Goal: Transaction & Acquisition: Subscribe to service/newsletter

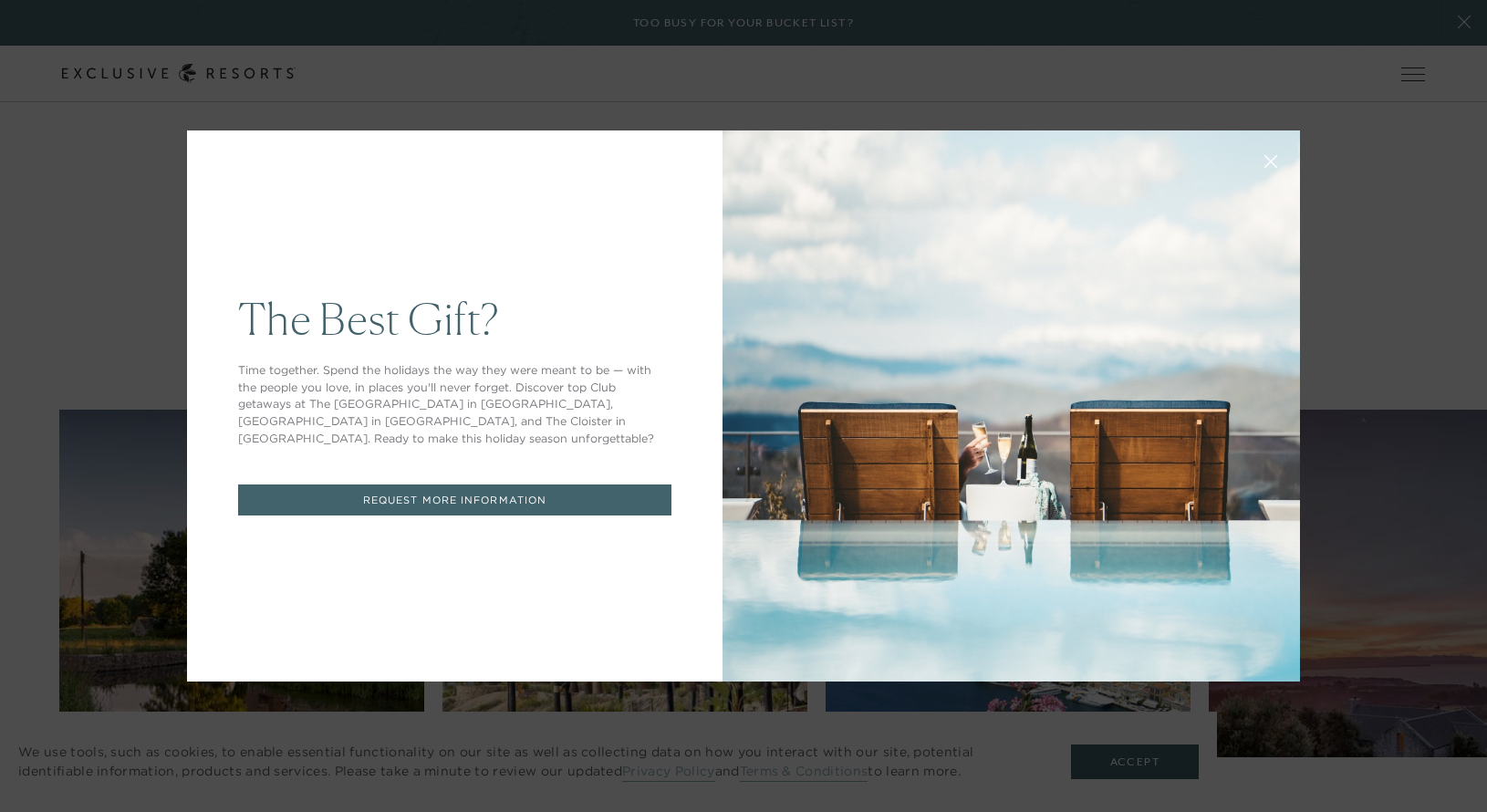
click at [1266, 161] on icon at bounding box center [1271, 161] width 12 height 12
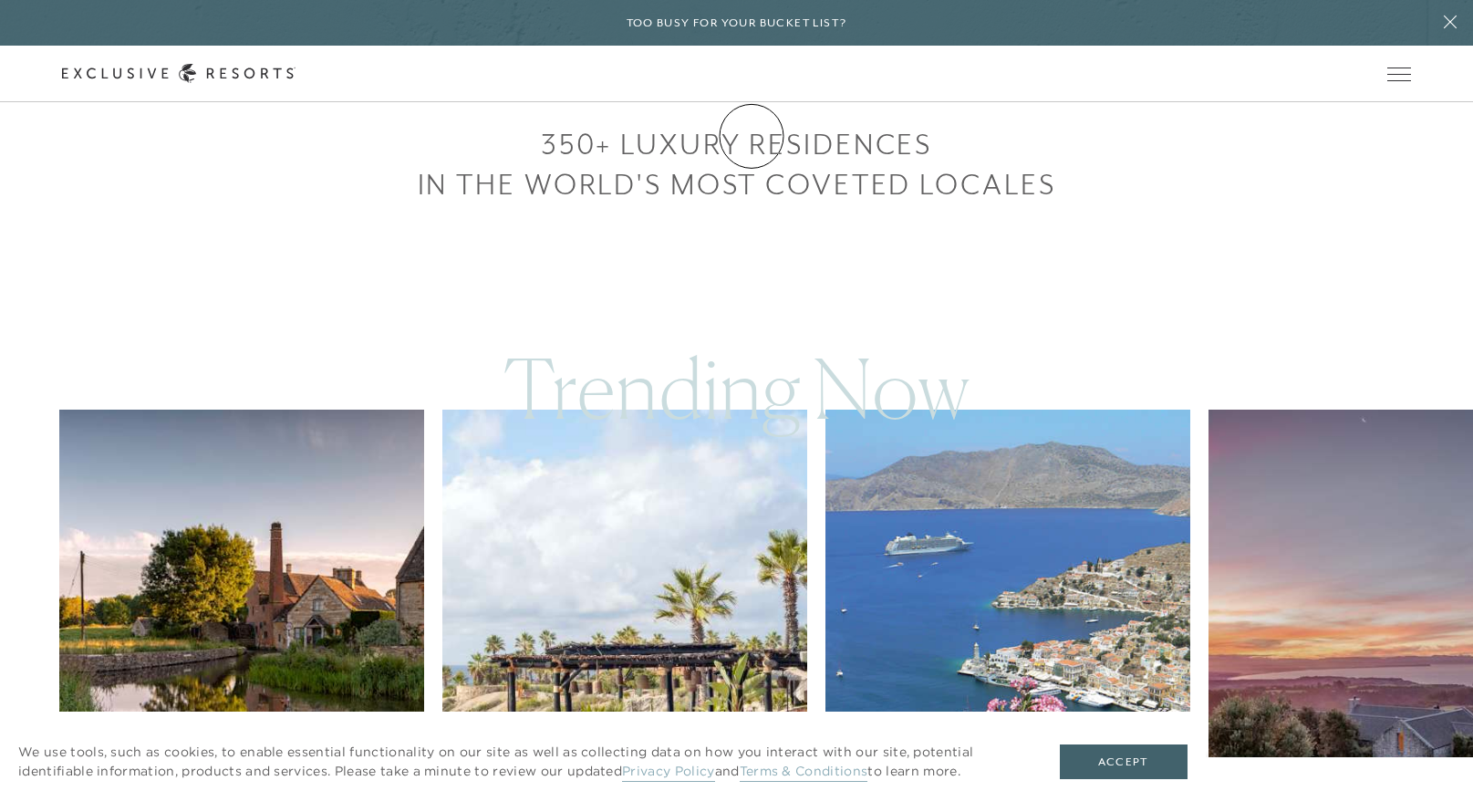
click at [0, 0] on link "Membership" at bounding box center [0, 0] width 0 height 0
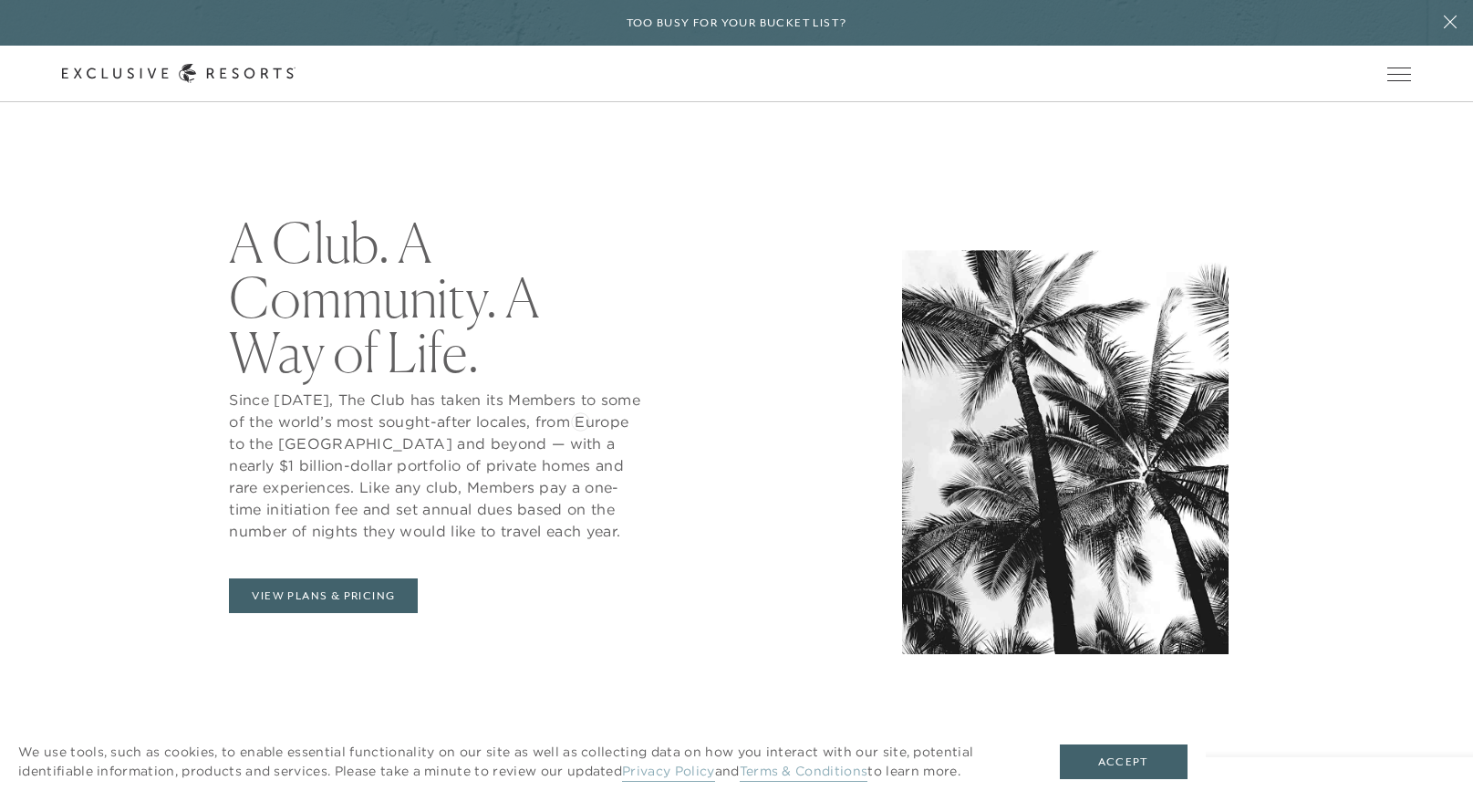
scroll to position [821, 0]
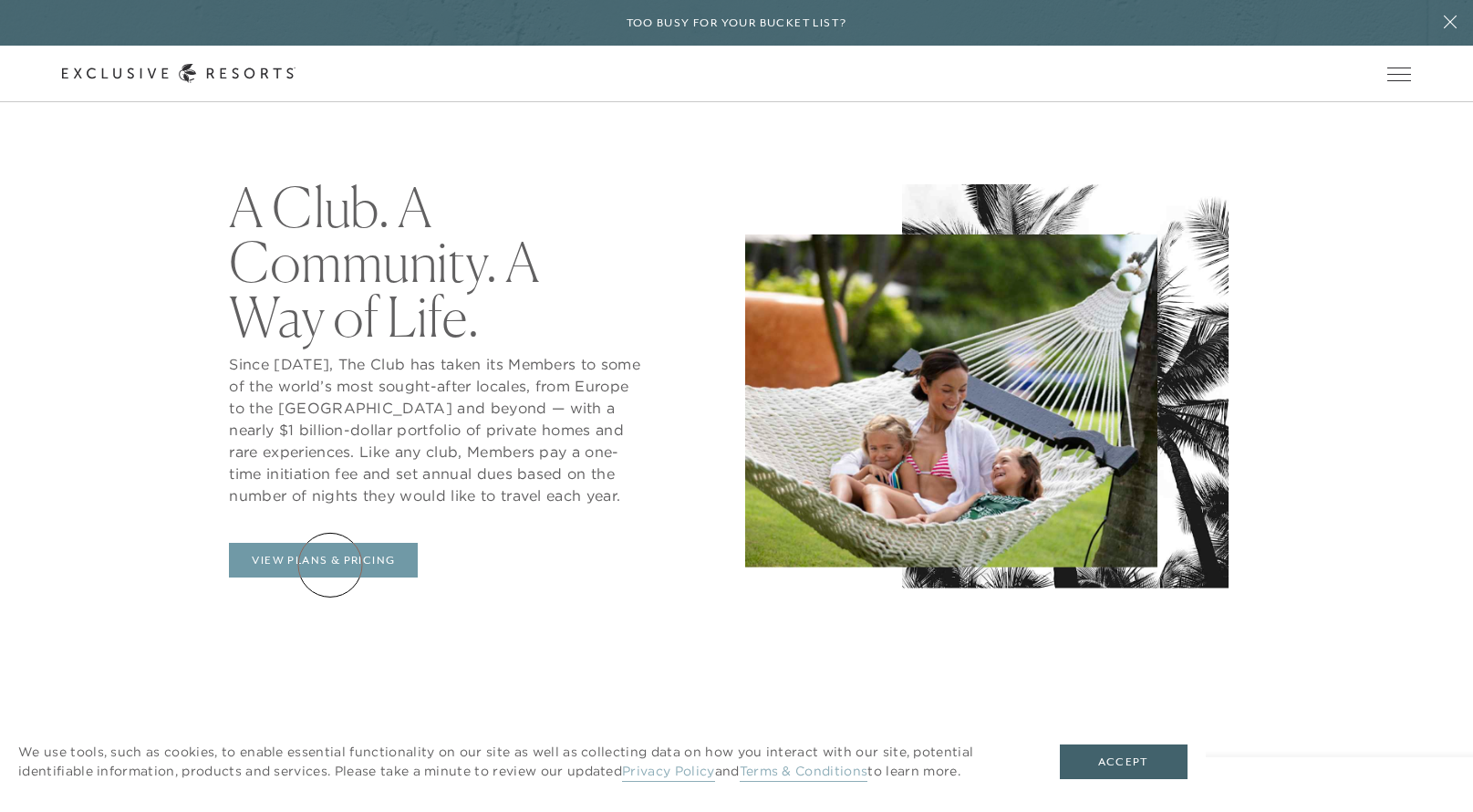
click at [330, 564] on link "View Plans & Pricing" at bounding box center [324, 560] width 189 height 35
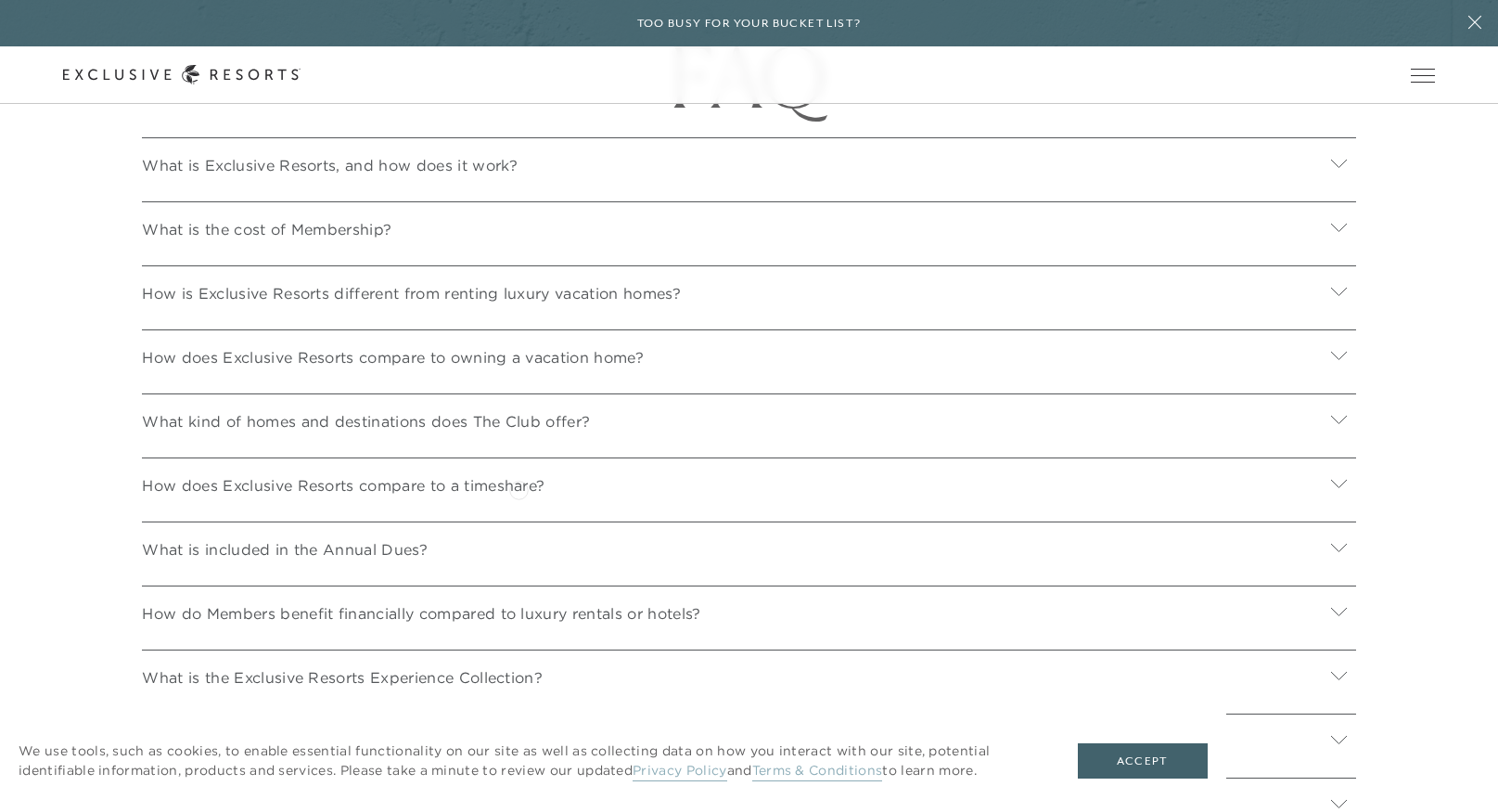
scroll to position [6587, 0]
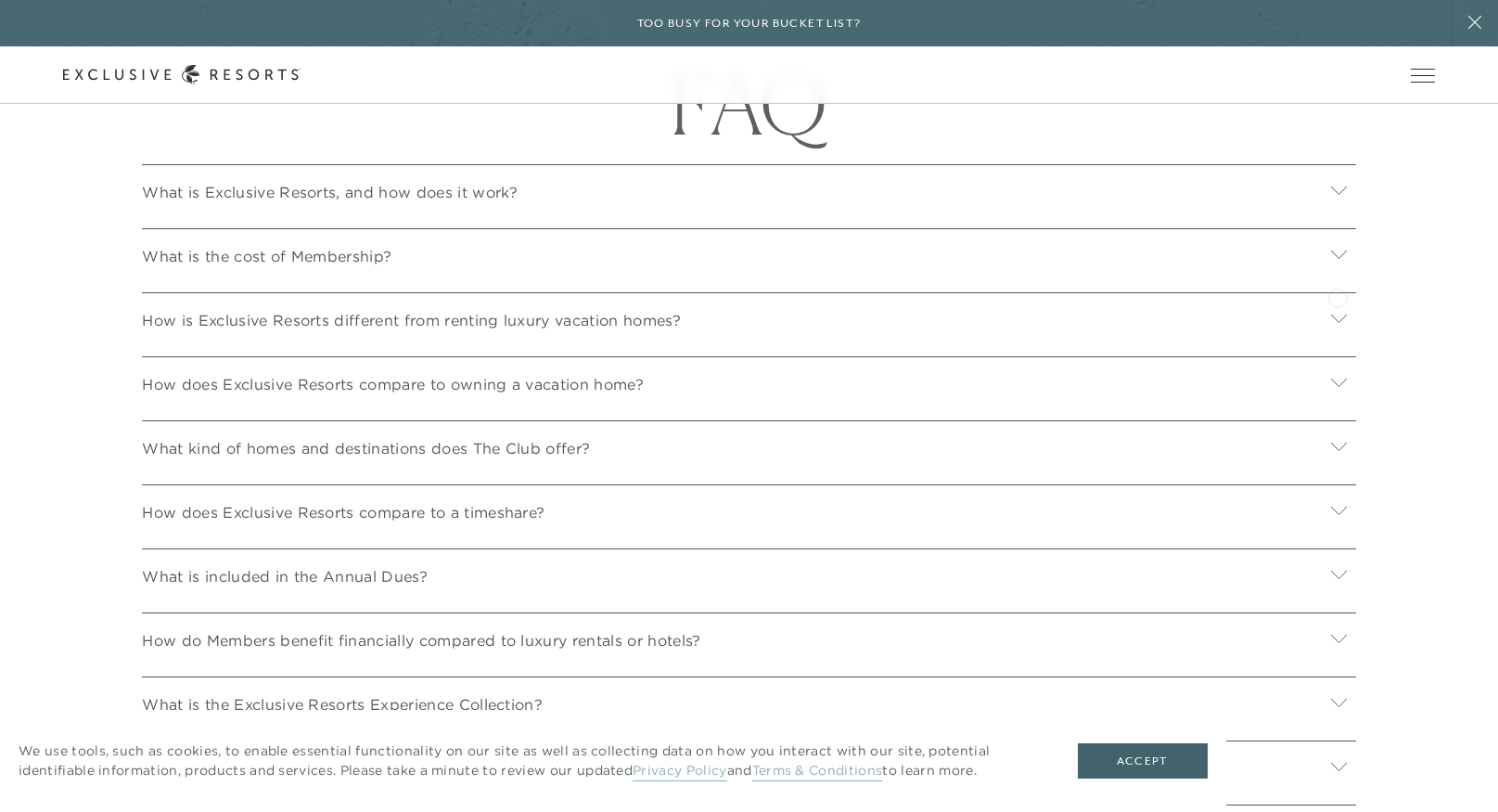
click at [1337, 263] on icon at bounding box center [1339, 254] width 18 height 18
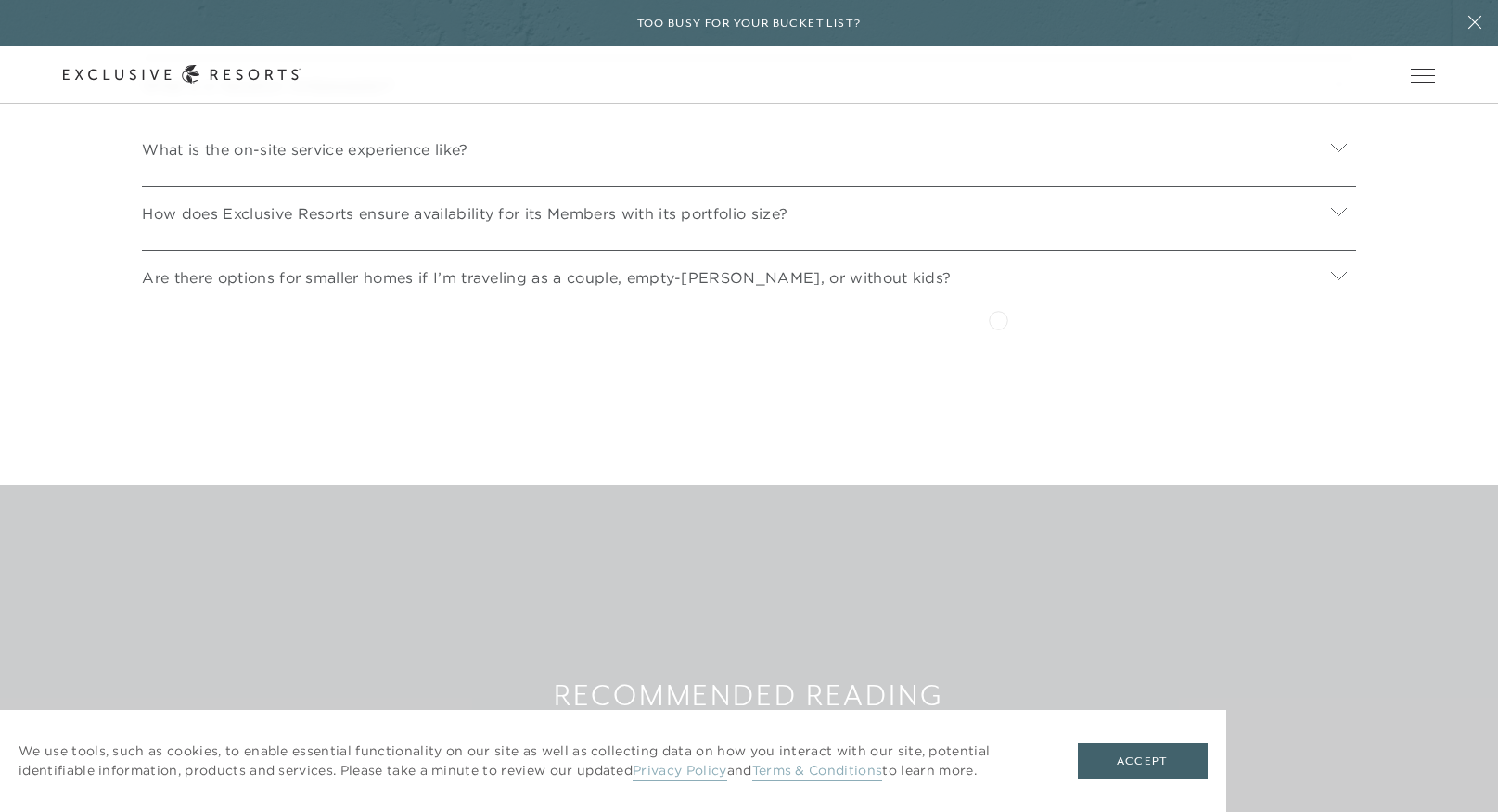
scroll to position [7887, 0]
